Goal: Task Accomplishment & Management: Manage account settings

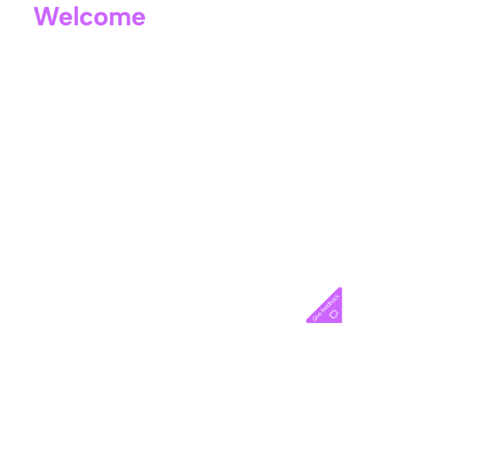
scroll to position [178, 0]
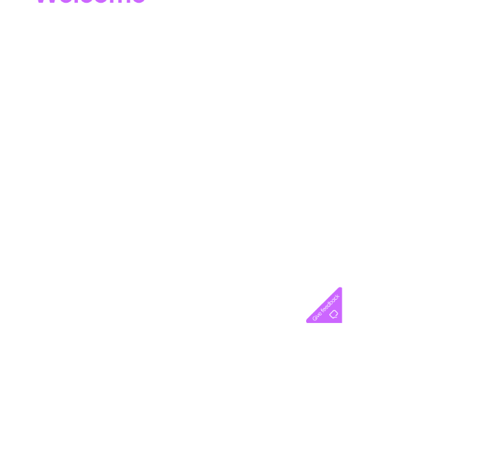
click at [481, 259] on div "Account number 147408 MY LIVE SERVICES Telecoms Broadband Mobile Water Electric…" at bounding box center [338, 205] width 677 height 508
